Goal: Book appointment/travel/reservation

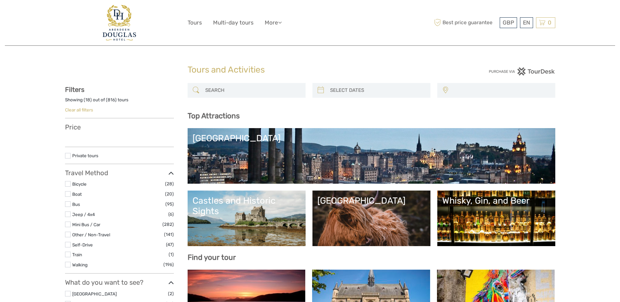
select select
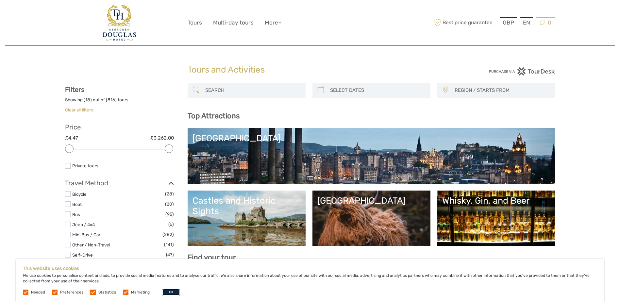
click at [167, 290] on button "OK" at bounding box center [171, 292] width 17 height 7
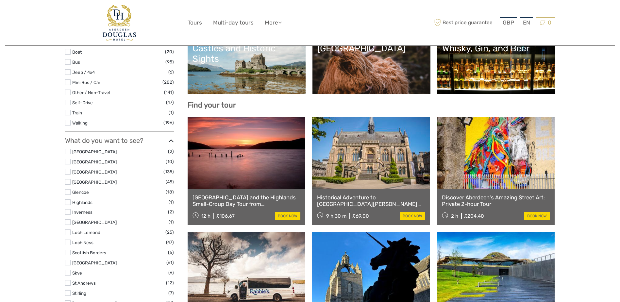
scroll to position [164, 0]
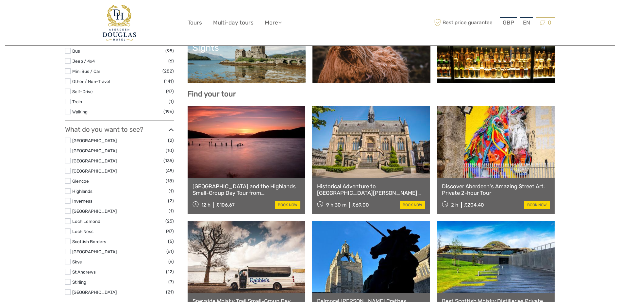
click at [66, 140] on label at bounding box center [68, 141] width 6 height 6
click at [0, 0] on input "checkbox" at bounding box center [0, 0] width 0 height 0
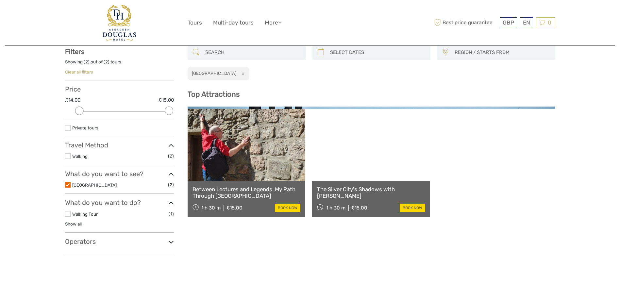
scroll to position [37, 0]
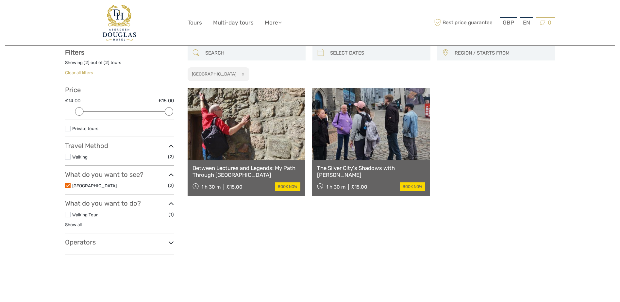
click at [68, 186] on label at bounding box center [68, 186] width 6 height 6
click at [0, 0] on input "checkbox" at bounding box center [0, 0] width 0 height 0
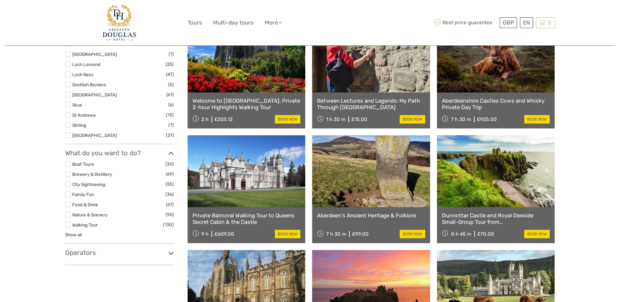
scroll to position [332, 0]
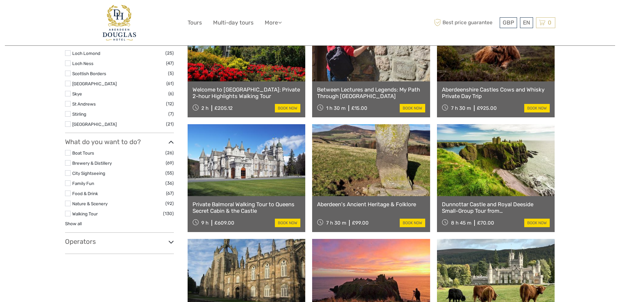
click at [123, 240] on h3 "Operators" at bounding box center [119, 242] width 109 height 8
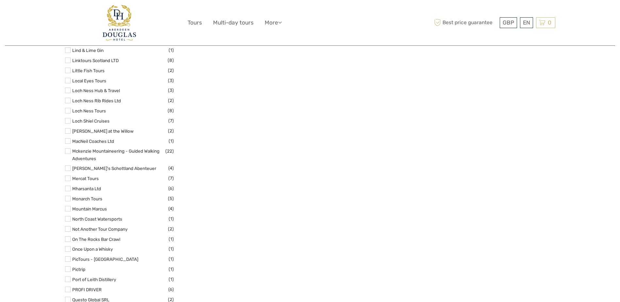
scroll to position [1411, 0]
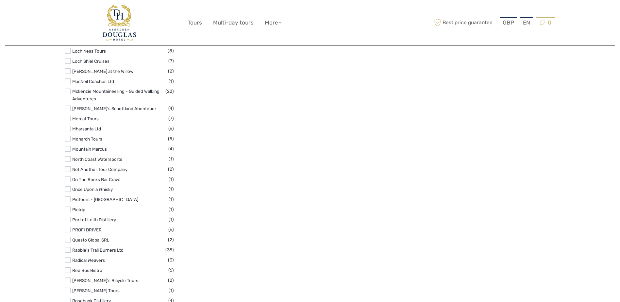
click at [69, 247] on label at bounding box center [68, 250] width 6 height 6
click at [0, 0] on input "checkbox" at bounding box center [0, 0] width 0 height 0
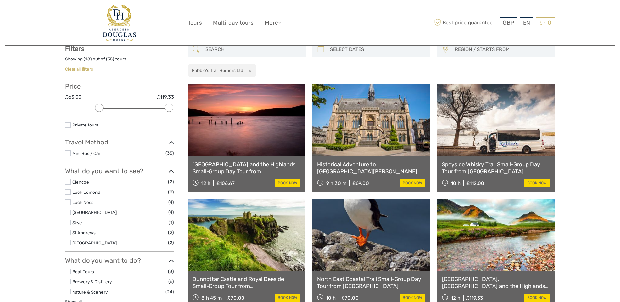
scroll to position [37, 0]
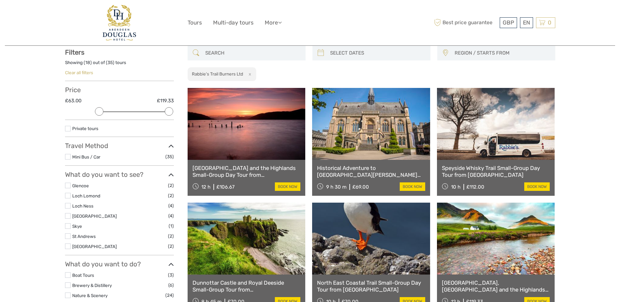
type input "[DATE]"
click at [355, 55] on input "search" at bounding box center [378, 52] width 100 height 11
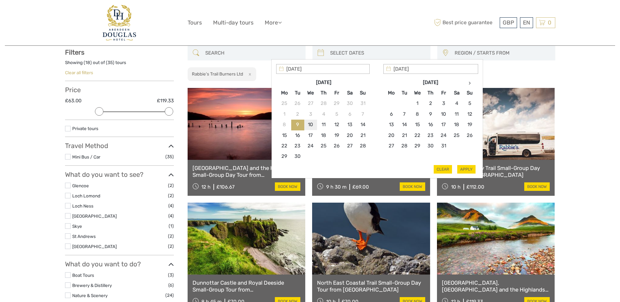
type input "[DATE]"
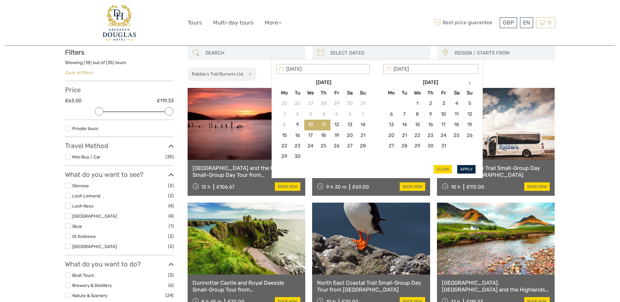
click at [474, 167] on button "Apply" at bounding box center [467, 169] width 18 height 9
type input "[DATE] - [DATE]"
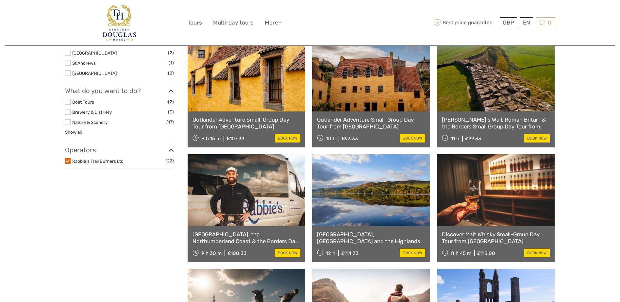
scroll to position [201, 0]
